Goal: Transaction & Acquisition: Purchase product/service

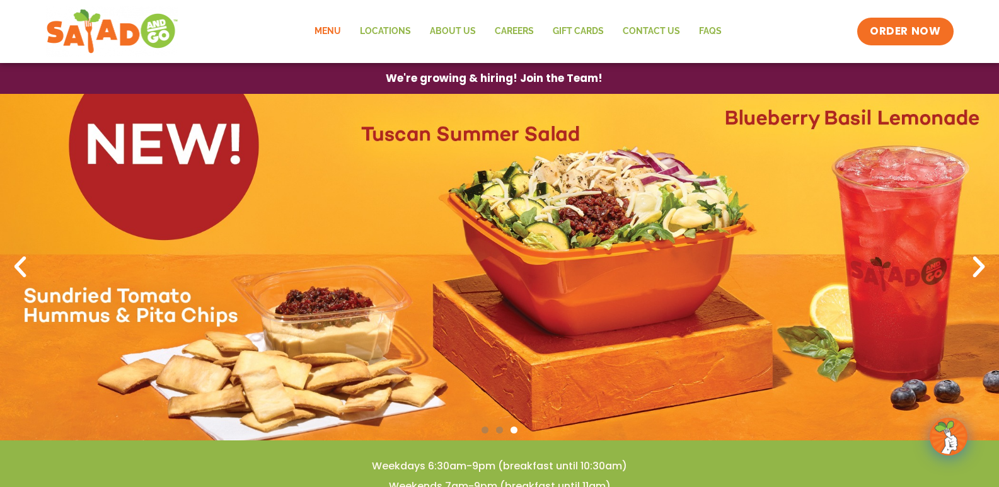
click at [341, 34] on link "Menu" at bounding box center [327, 31] width 45 height 29
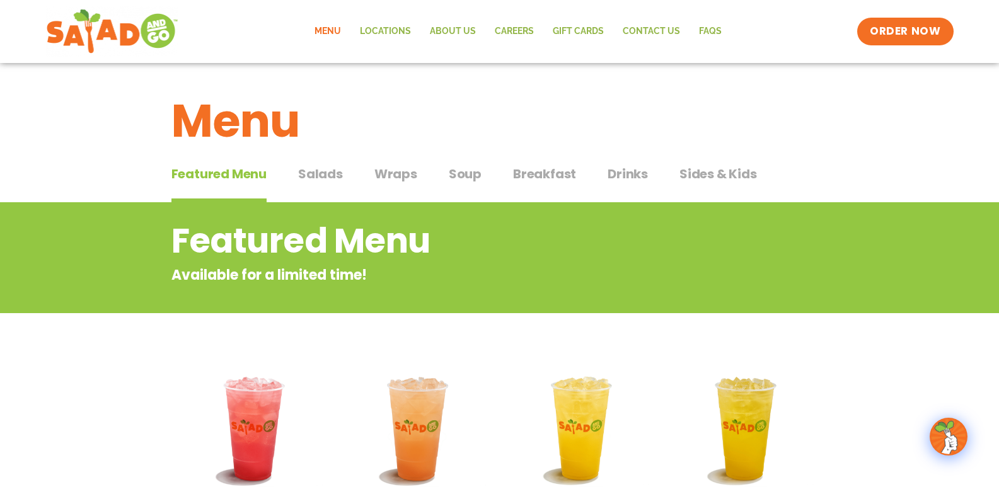
click at [411, 178] on span "Wraps" at bounding box center [395, 173] width 43 height 19
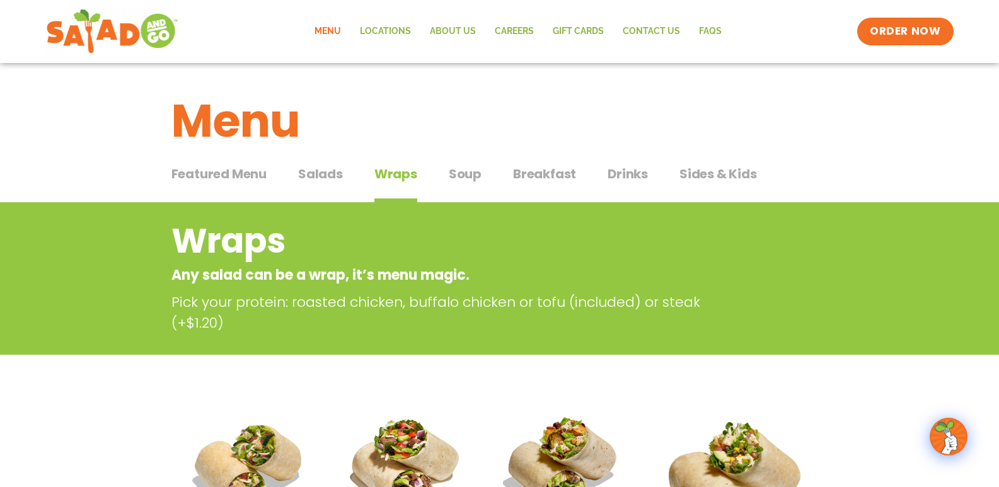
click at [473, 170] on span "Soup" at bounding box center [465, 173] width 33 height 19
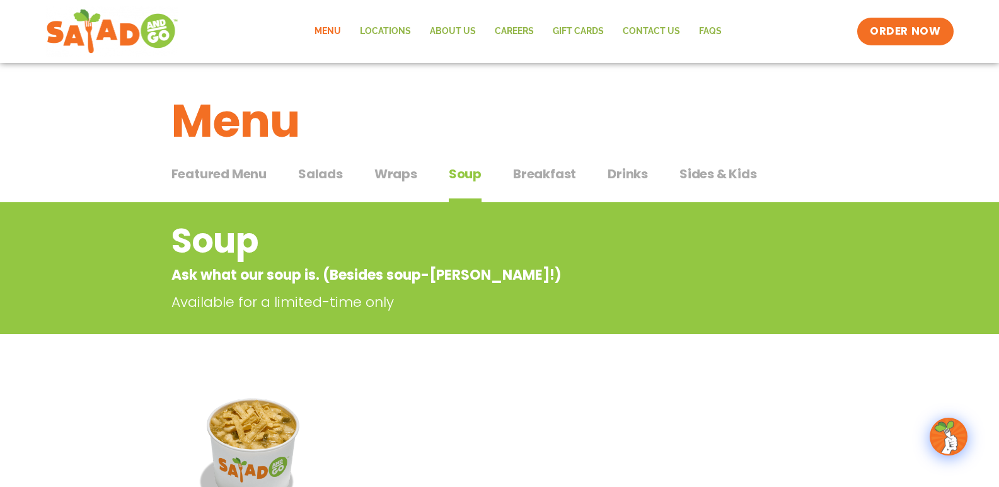
click at [395, 169] on span "Wraps" at bounding box center [395, 173] width 43 height 19
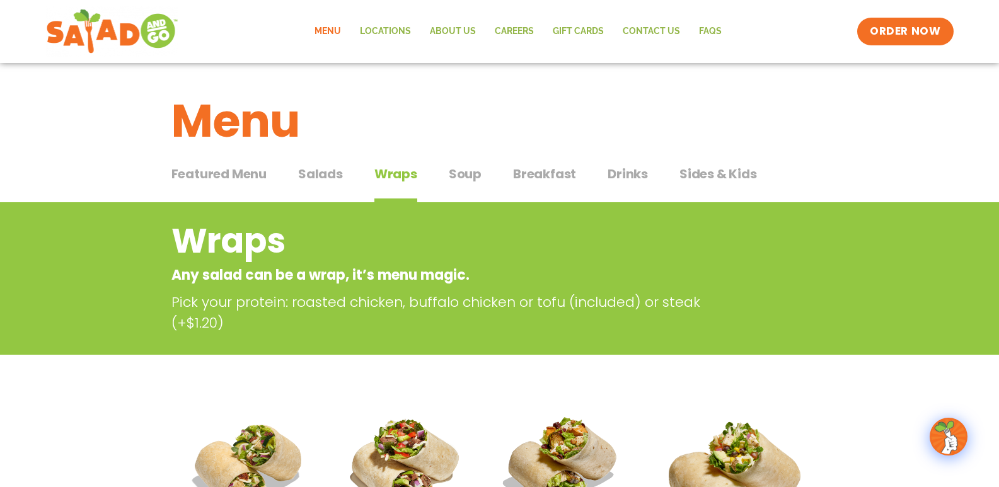
click at [260, 174] on span "Featured Menu" at bounding box center [218, 173] width 95 height 19
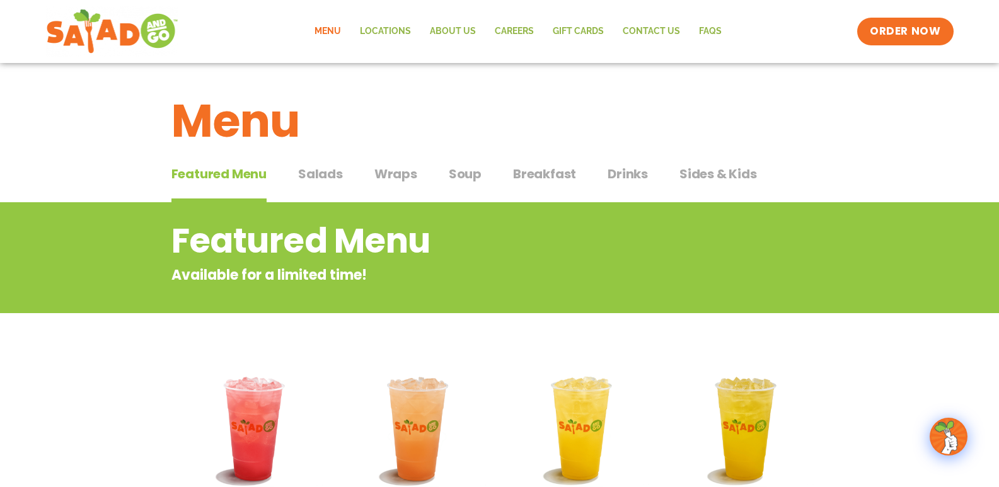
click at [331, 179] on span "Salads" at bounding box center [320, 173] width 45 height 19
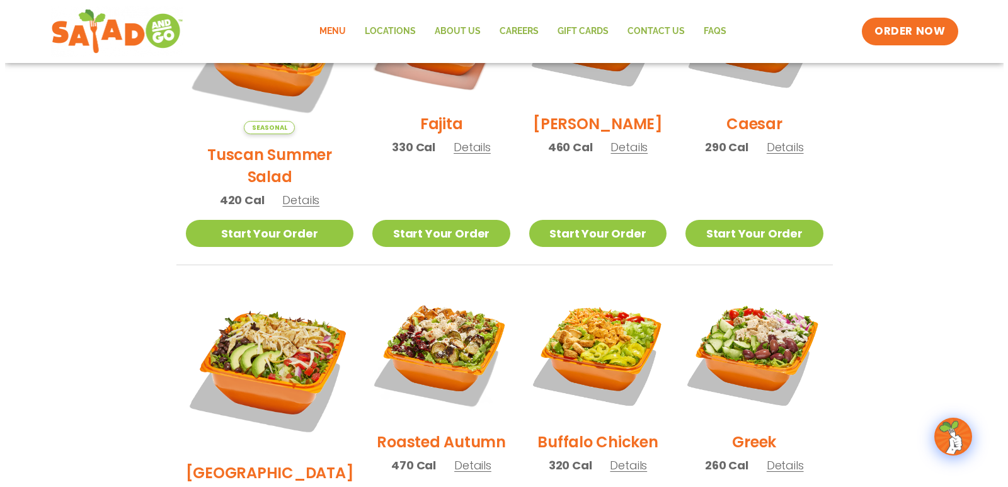
scroll to position [276, 0]
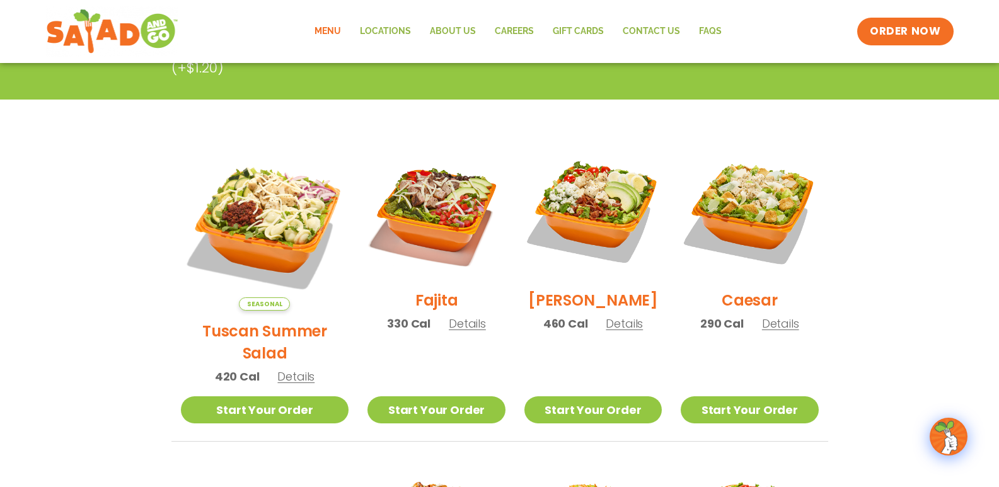
click at [420, 302] on h2 "Fajita" at bounding box center [436, 300] width 43 height 22
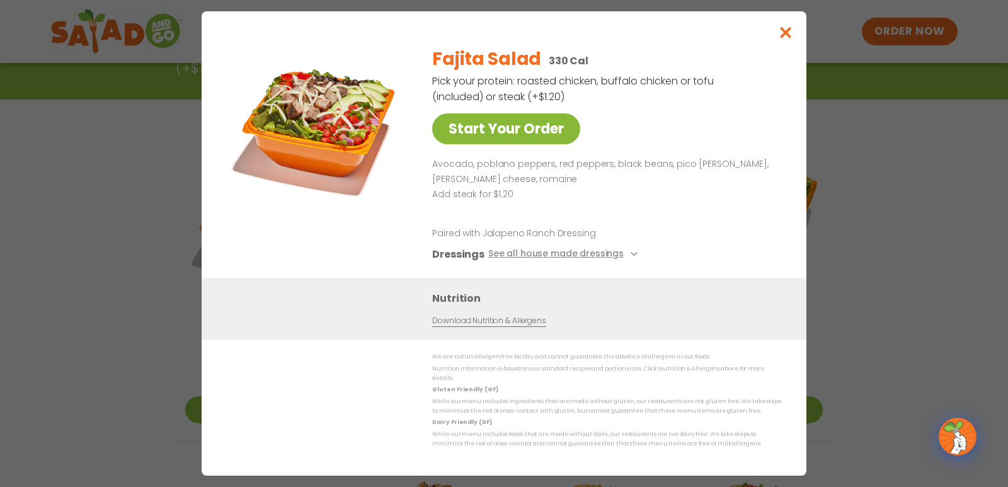
click at [526, 144] on link "Start Your Order" at bounding box center [506, 128] width 148 height 31
